Goal: Communication & Community: Answer question/provide support

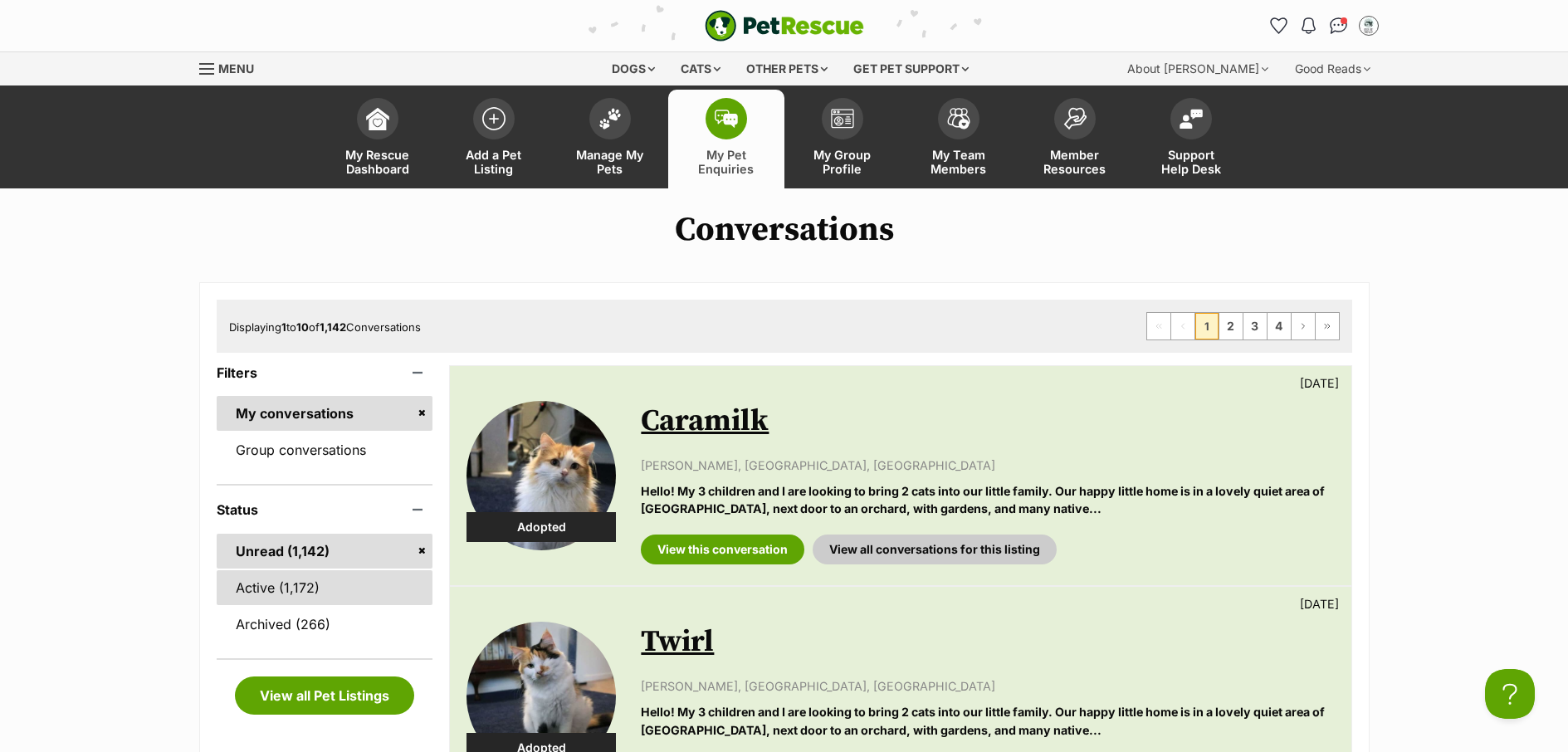
click at [322, 593] on link "Active (1,172)" at bounding box center [324, 587] width 217 height 35
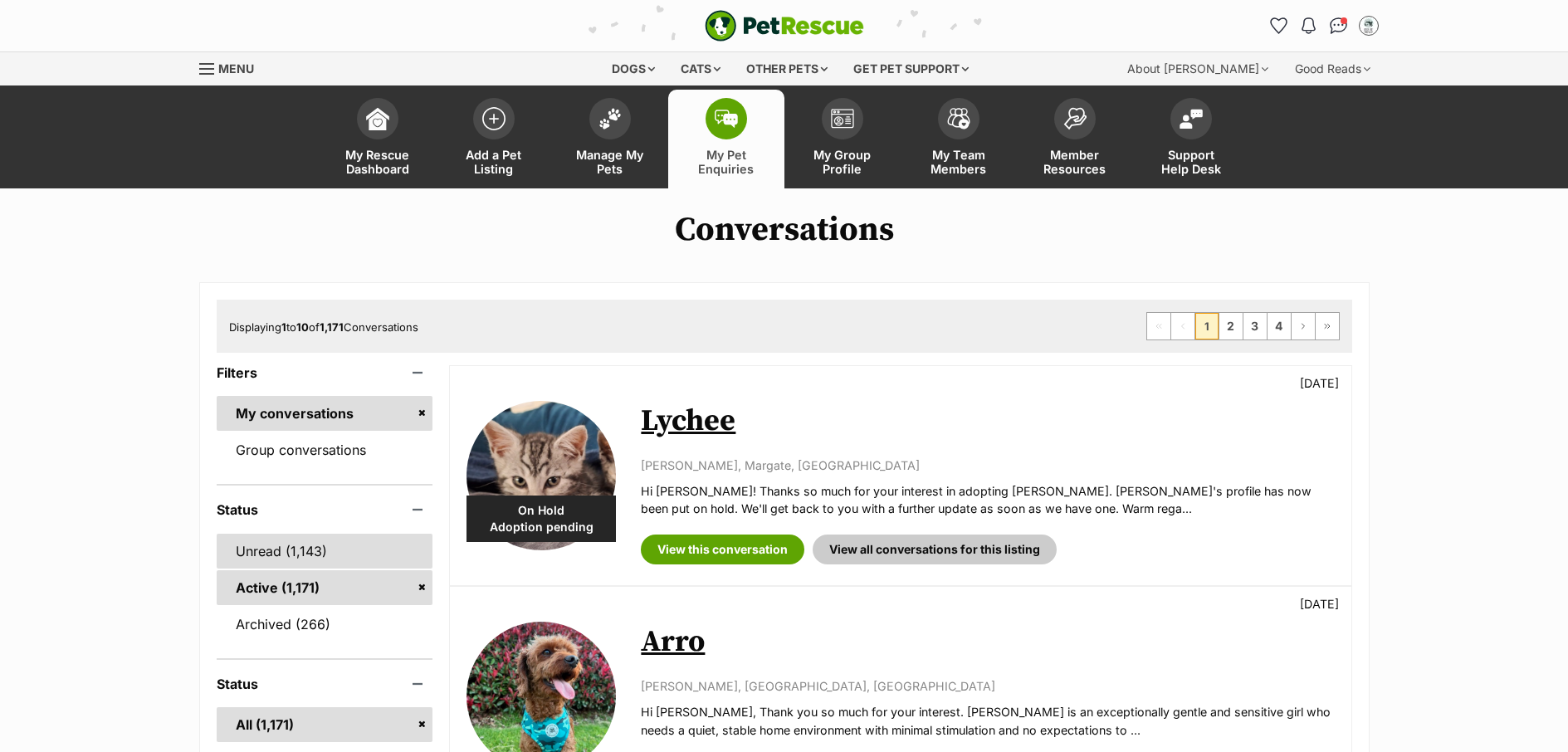
click at [269, 556] on link "Unread (1,143)" at bounding box center [324, 550] width 217 height 35
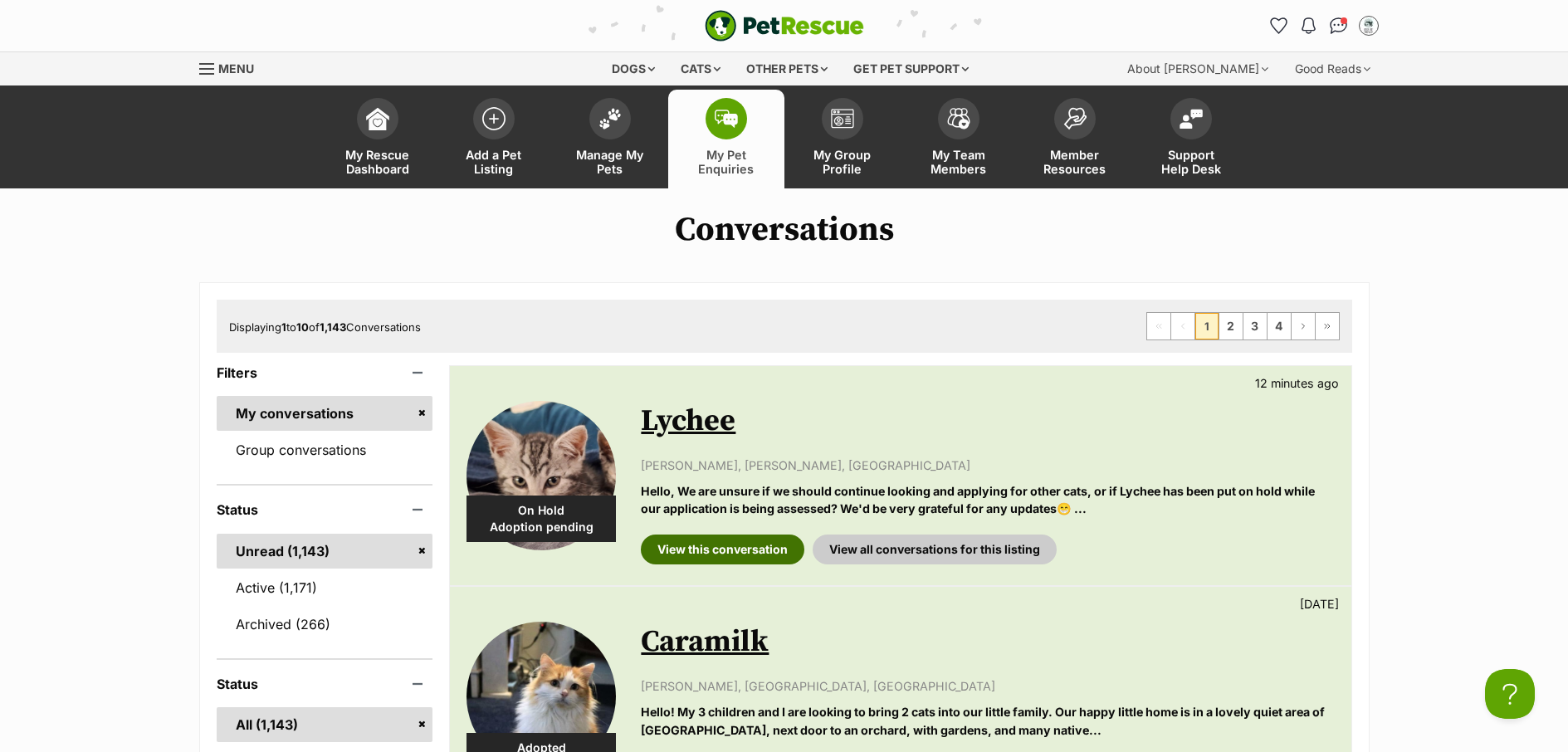
click at [748, 552] on link "View this conversation" at bounding box center [722, 549] width 163 height 30
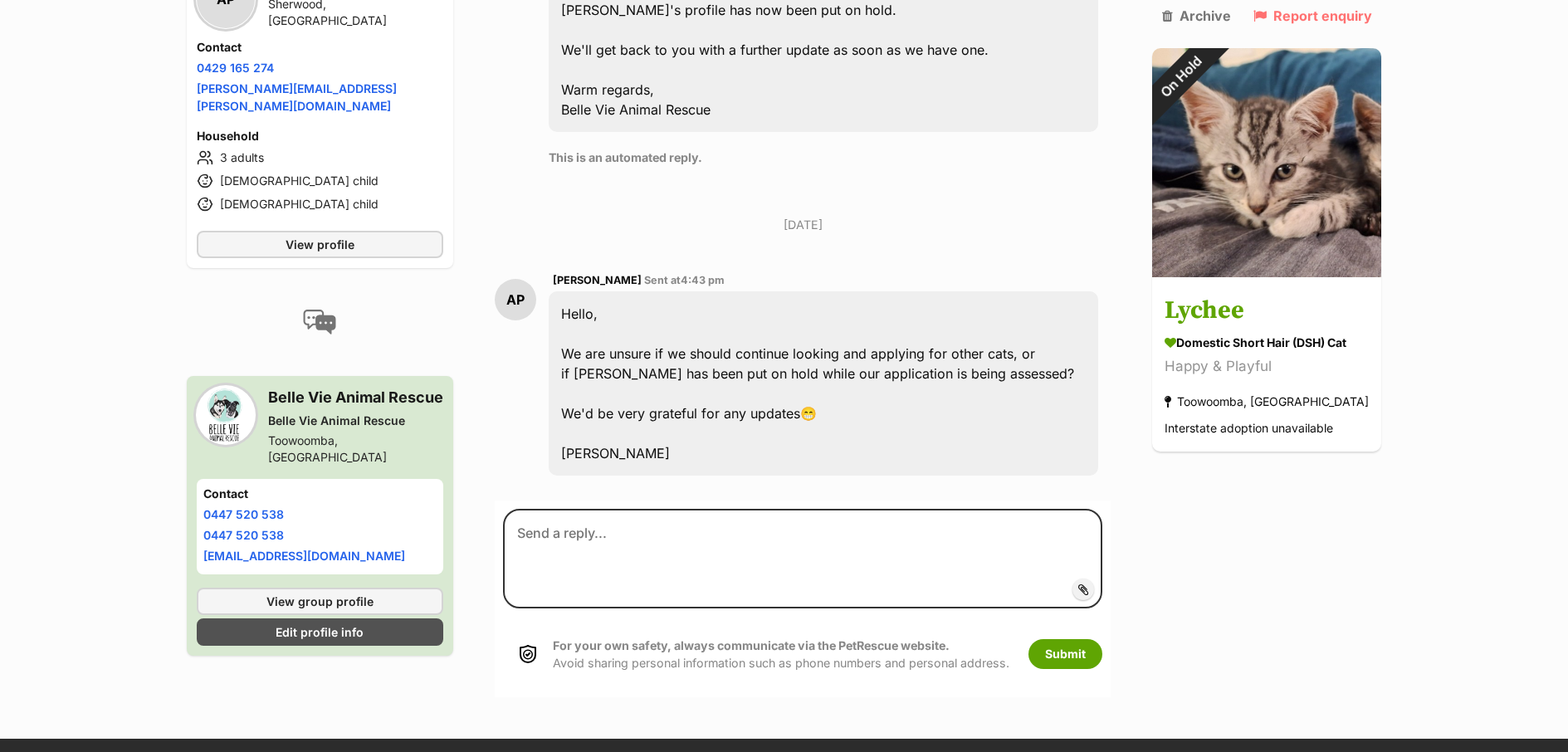
scroll to position [1264, 0]
